Goal: Transaction & Acquisition: Subscribe to service/newsletter

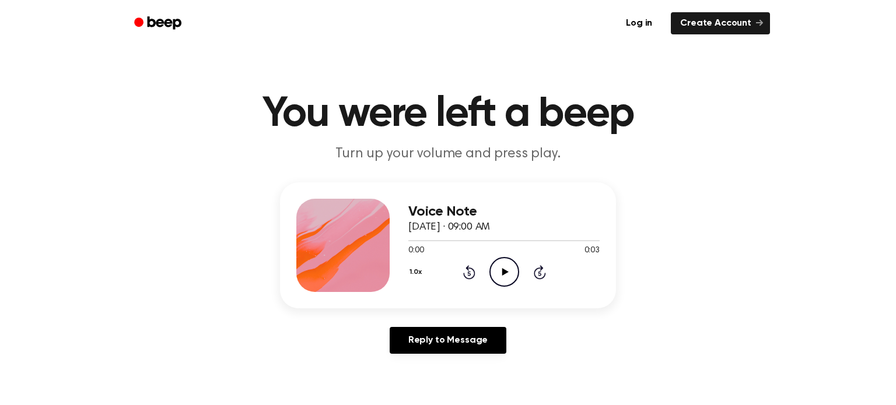
click at [503, 277] on icon "Play Audio" at bounding box center [504, 272] width 30 height 30
click at [503, 277] on icon "Pause Audio" at bounding box center [504, 272] width 30 height 30
click at [503, 277] on icon "Play Audio" at bounding box center [504, 272] width 30 height 30
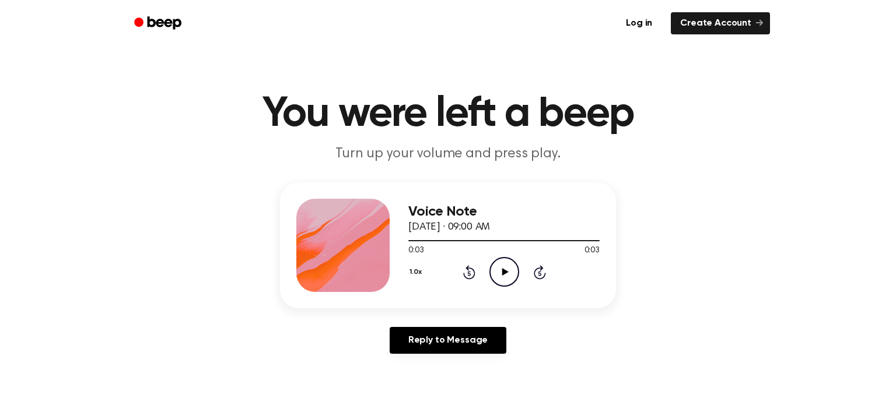
click at [503, 277] on icon "Play Audio" at bounding box center [504, 272] width 30 height 30
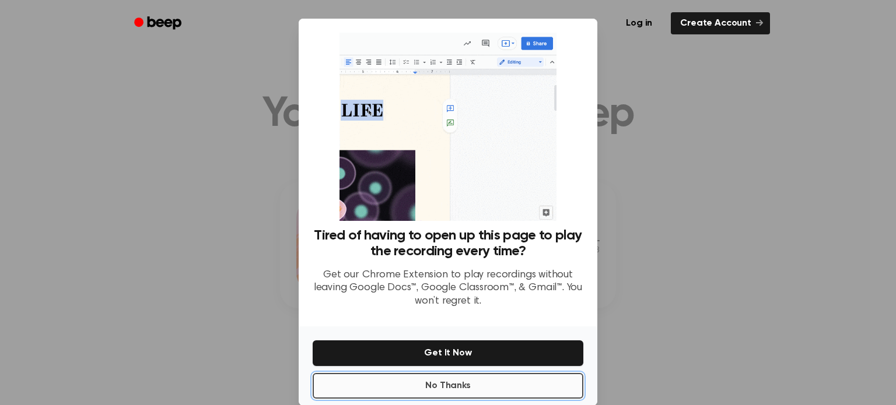
click at [523, 390] on button "No Thanks" at bounding box center [448, 386] width 271 height 26
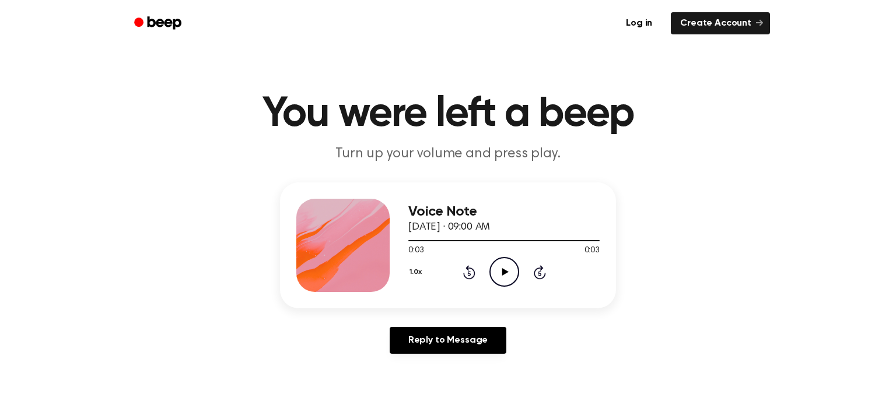
click at [499, 257] on icon "Play Audio" at bounding box center [504, 272] width 30 height 30
click at [501, 271] on icon "Pause Audio" at bounding box center [504, 272] width 30 height 30
click at [501, 272] on icon "Play Audio" at bounding box center [504, 272] width 30 height 30
click at [509, 261] on icon "Pause Audio" at bounding box center [504, 272] width 30 height 30
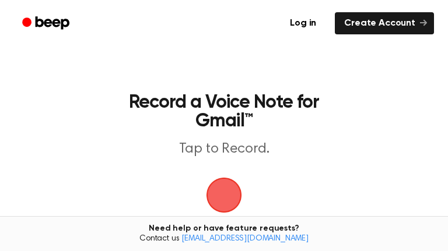
click at [227, 200] on span "button" at bounding box center [224, 196] width 40 height 40
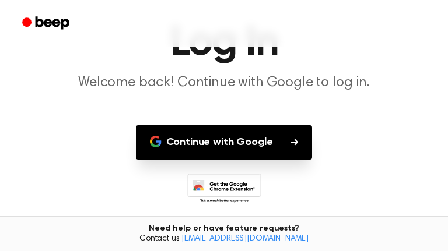
scroll to position [107, 0]
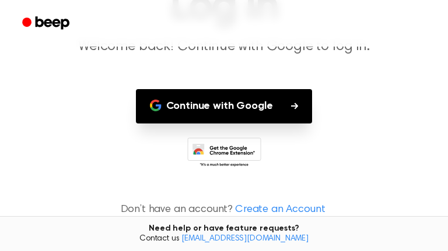
click at [282, 107] on button "Continue with Google" at bounding box center [224, 106] width 177 height 34
